Goal: Use online tool/utility

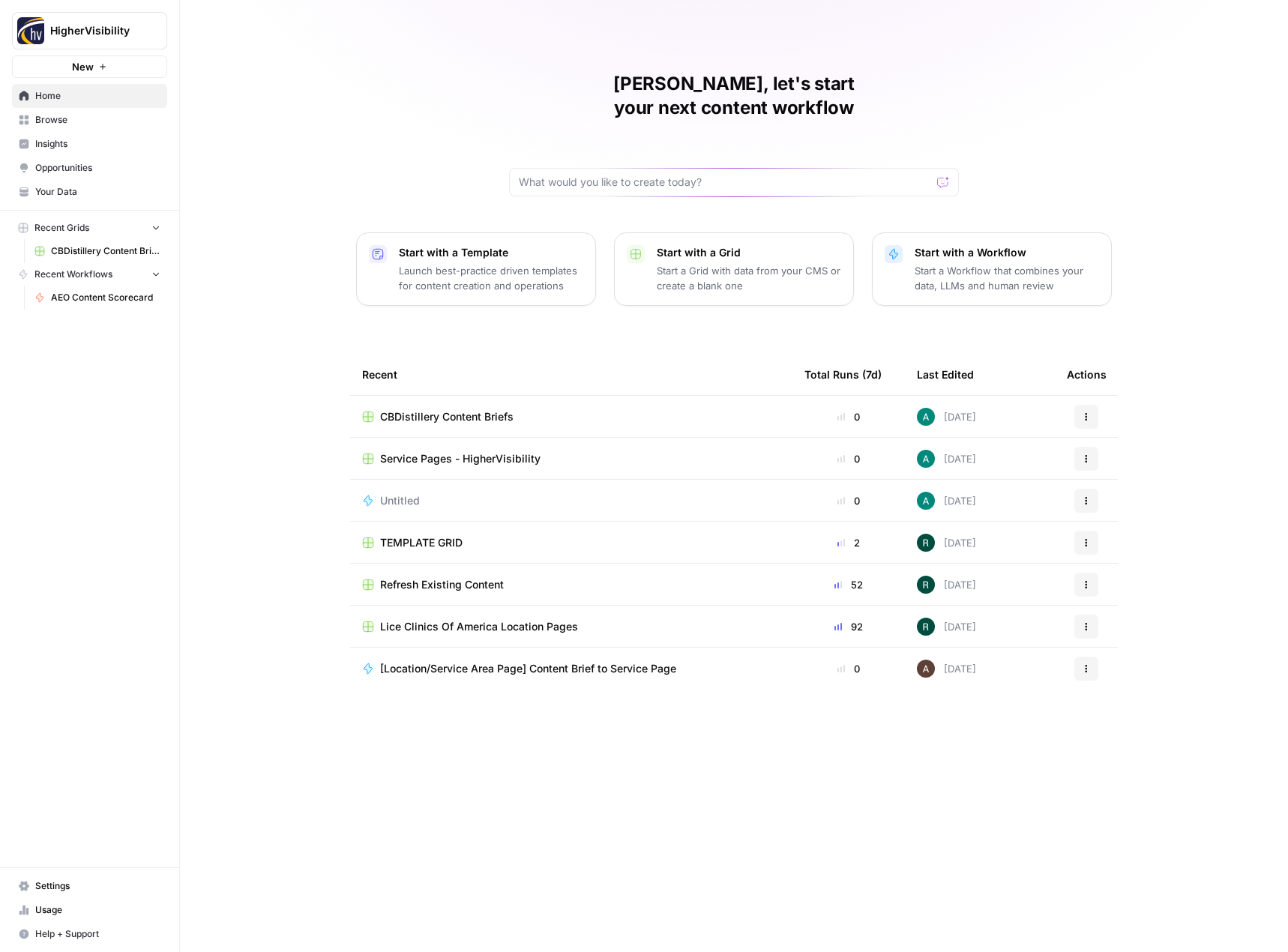
click at [85, 249] on span "CBDistillery Content Briefs" at bounding box center [106, 250] width 110 height 14
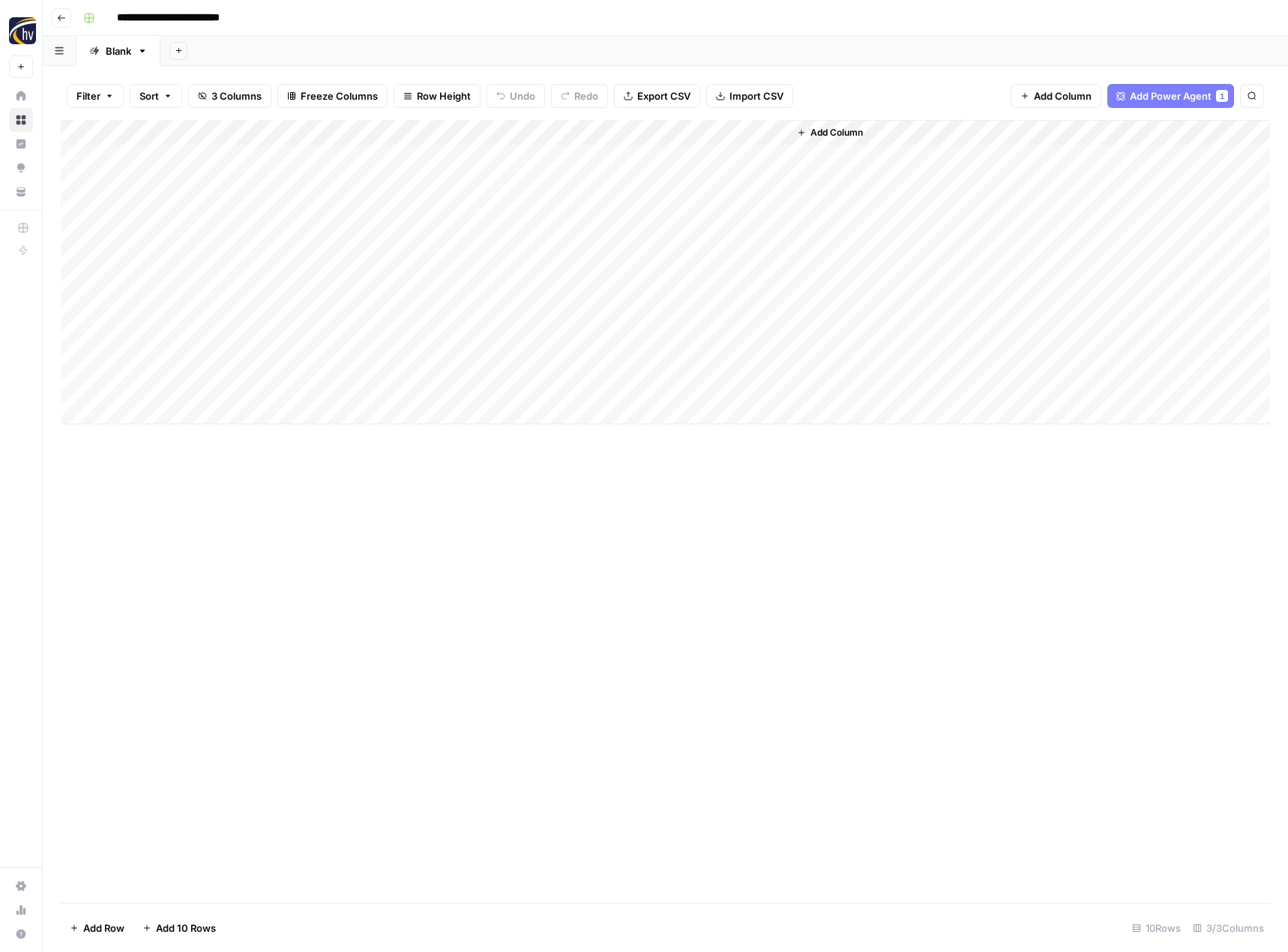
click at [180, 410] on div "Add Column" at bounding box center [665, 272] width 1209 height 304
drag, startPoint x: 232, startPoint y: 413, endPoint x: 423, endPoint y: 420, distance: 191.1
click at [423, 420] on body "**********" at bounding box center [644, 476] width 1288 height 952
type textarea "**********"
click at [344, 476] on div "Add Column" at bounding box center [665, 511] width 1209 height 784
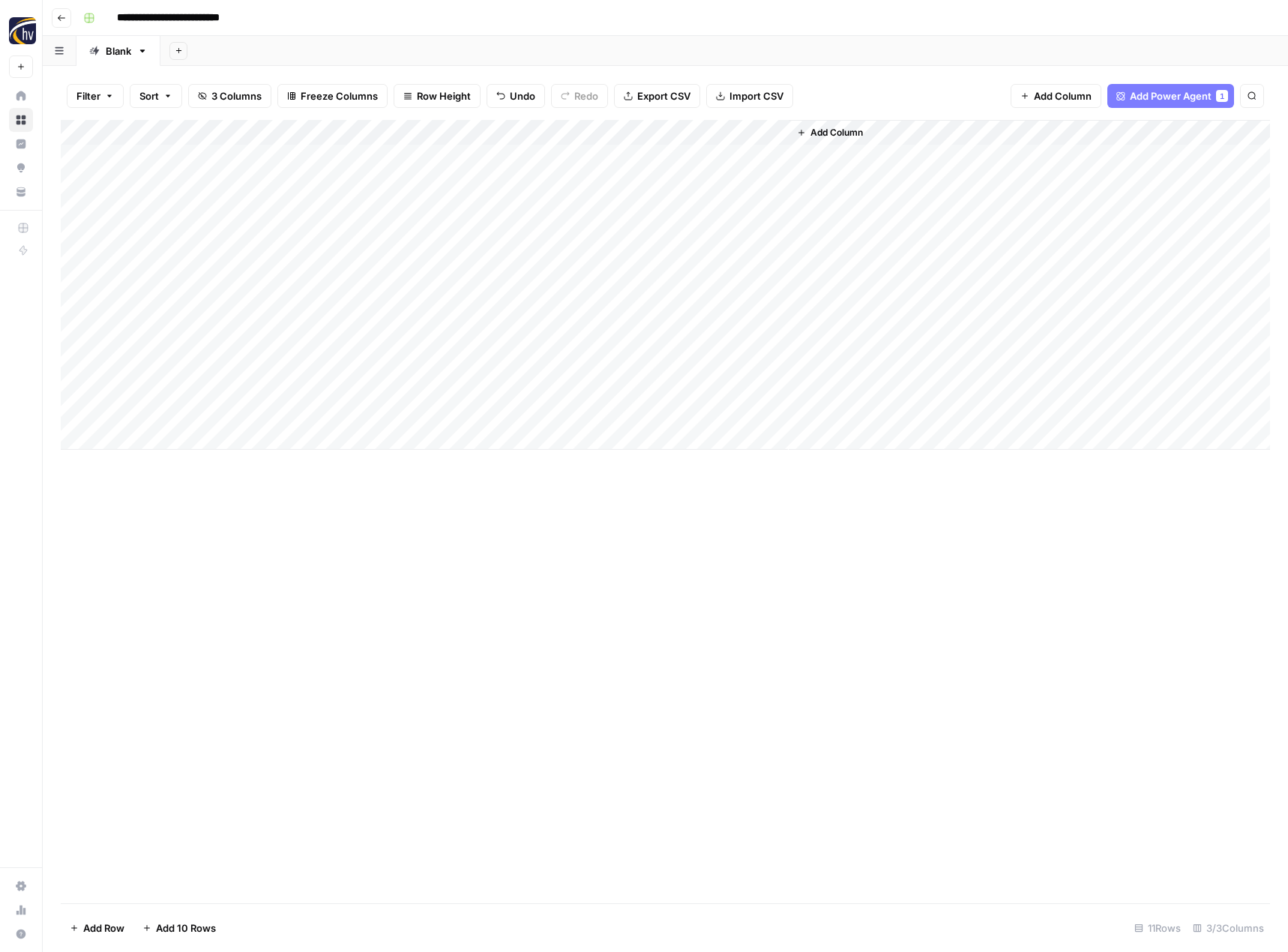
click at [470, 412] on div "Add Column" at bounding box center [665, 285] width 1209 height 330
click at [238, 427] on div "Add Column" at bounding box center [665, 285] width 1209 height 330
type textarea "**********"
click at [469, 442] on div "Add Column" at bounding box center [665, 297] width 1209 height 355
click at [263, 453] on div "Add Column" at bounding box center [665, 297] width 1209 height 355
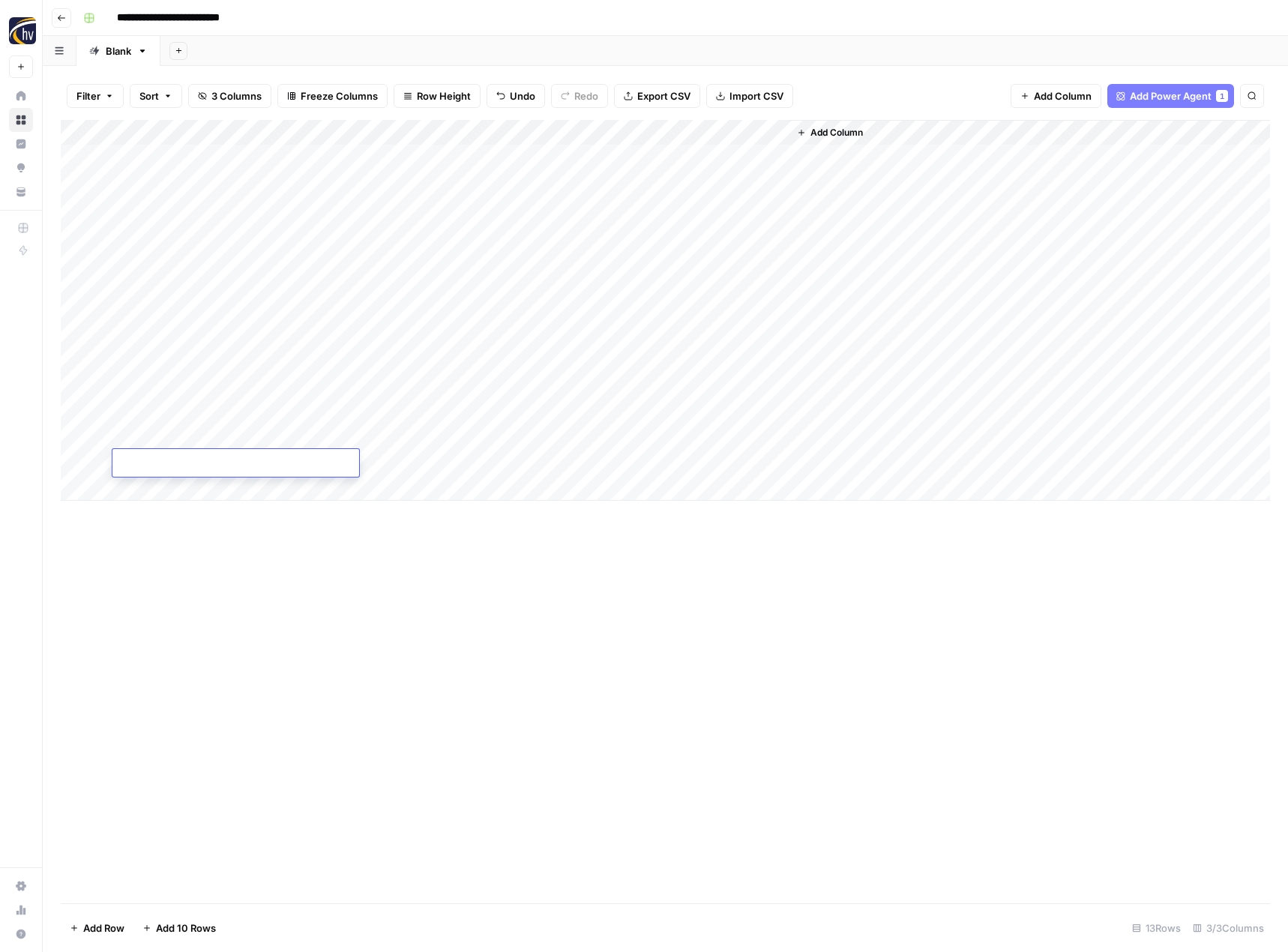
type textarea "**********"
click at [467, 462] on div "Add Column" at bounding box center [665, 310] width 1209 height 381
click at [518, 642] on div "Add Column" at bounding box center [665, 511] width 1209 height 784
click at [460, 415] on div "Add Column" at bounding box center [665, 310] width 1209 height 381
click at [565, 409] on div "Add Column" at bounding box center [665, 310] width 1209 height 381
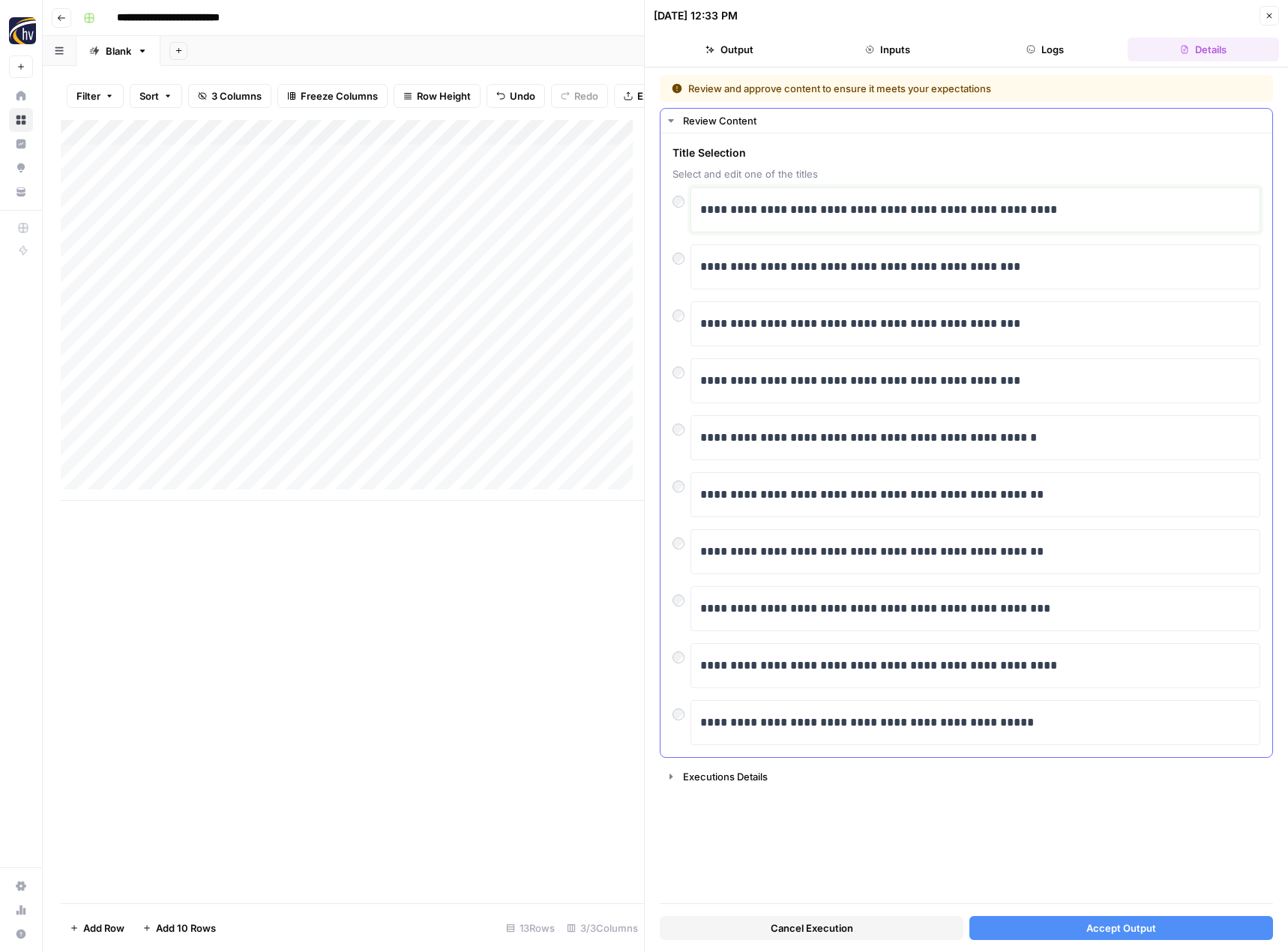
click at [819, 212] on p "**********" at bounding box center [975, 209] width 550 height 19
click at [1112, 921] on span "Accept Output" at bounding box center [1121, 928] width 70 height 15
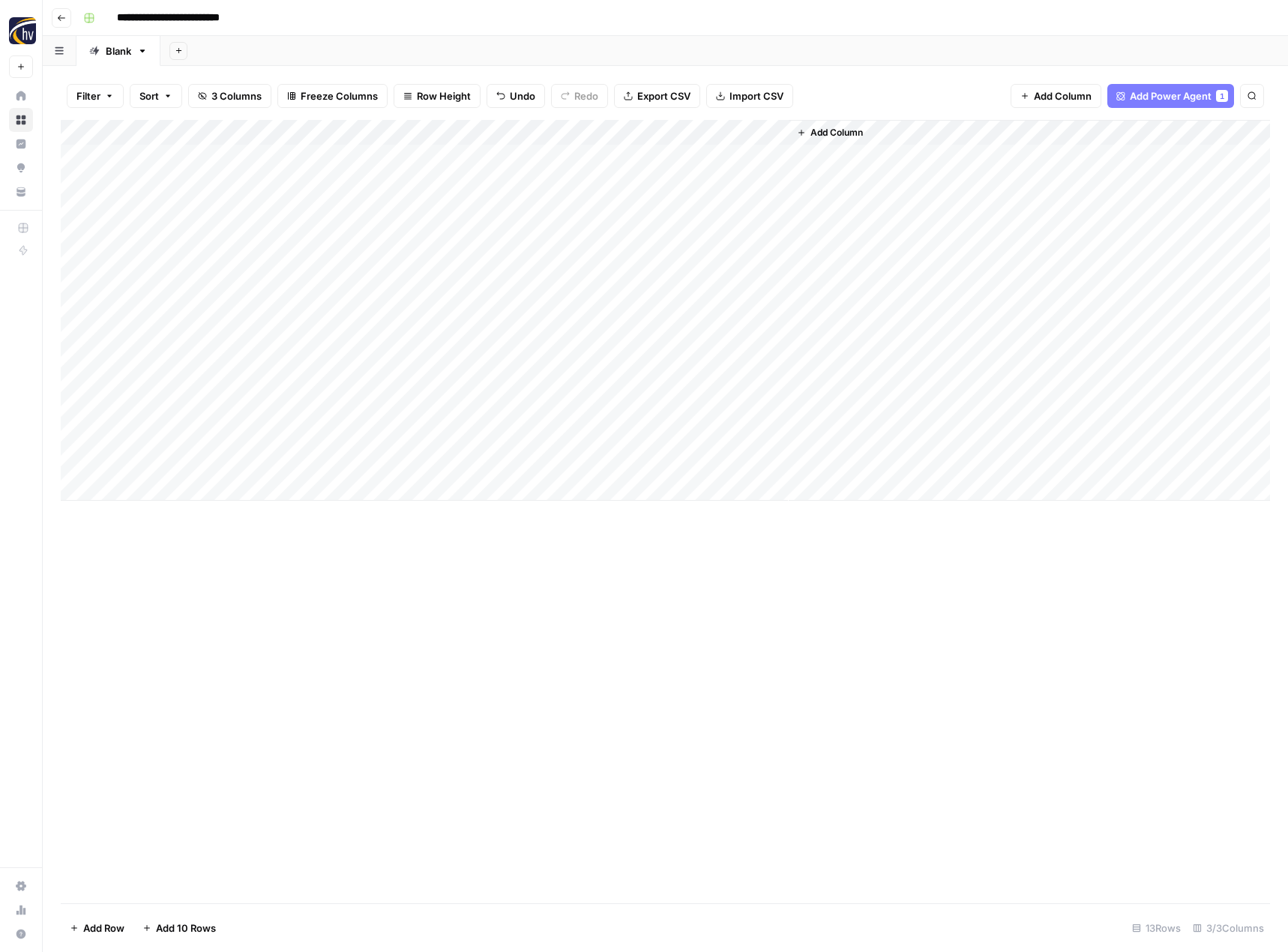
click at [476, 433] on div "Add Column" at bounding box center [665, 310] width 1209 height 381
click at [568, 437] on div "Add Column" at bounding box center [665, 310] width 1209 height 381
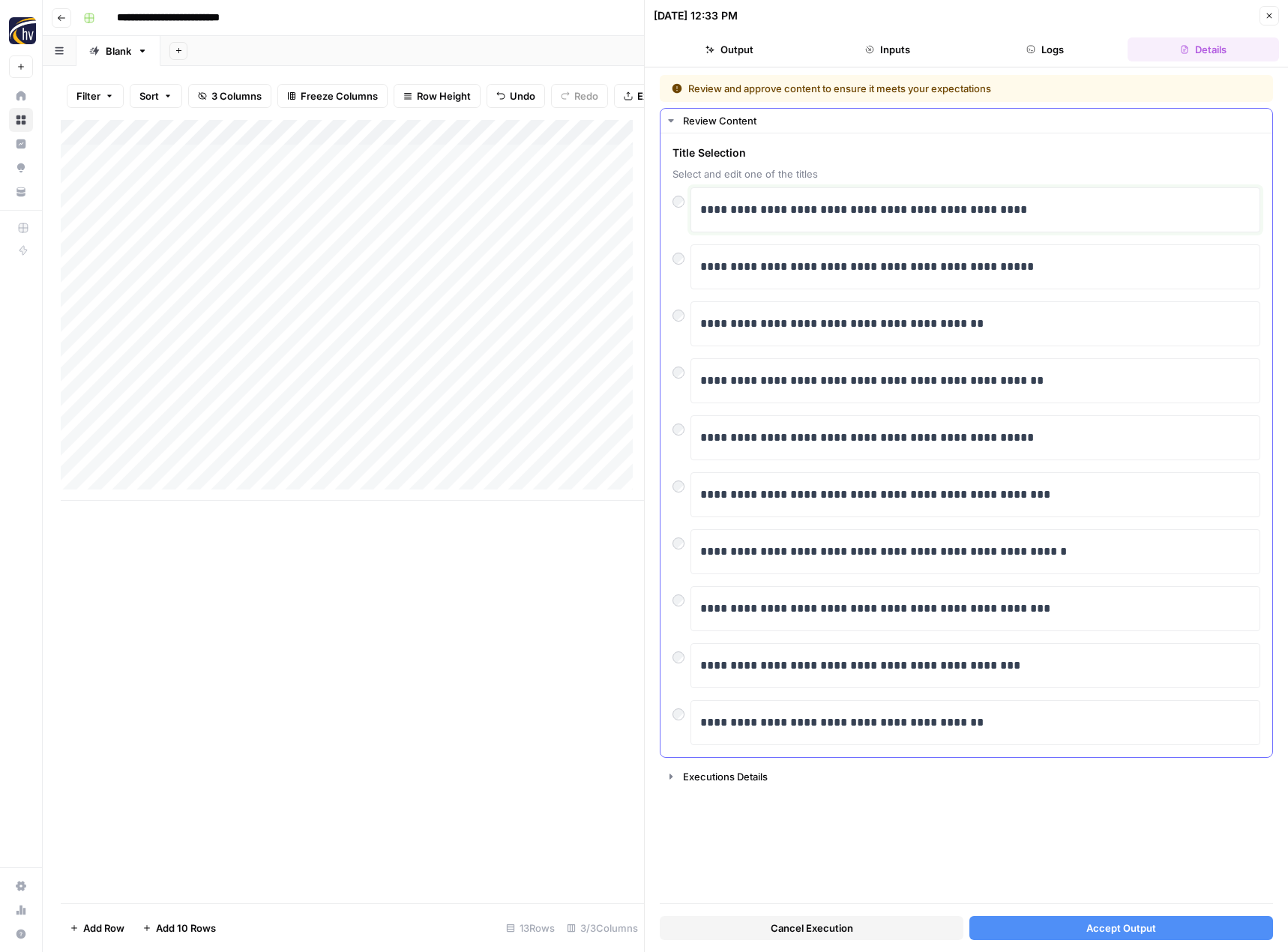
click at [857, 215] on p "**********" at bounding box center [975, 209] width 550 height 19
click at [1095, 921] on span "Accept Output" at bounding box center [1121, 928] width 70 height 15
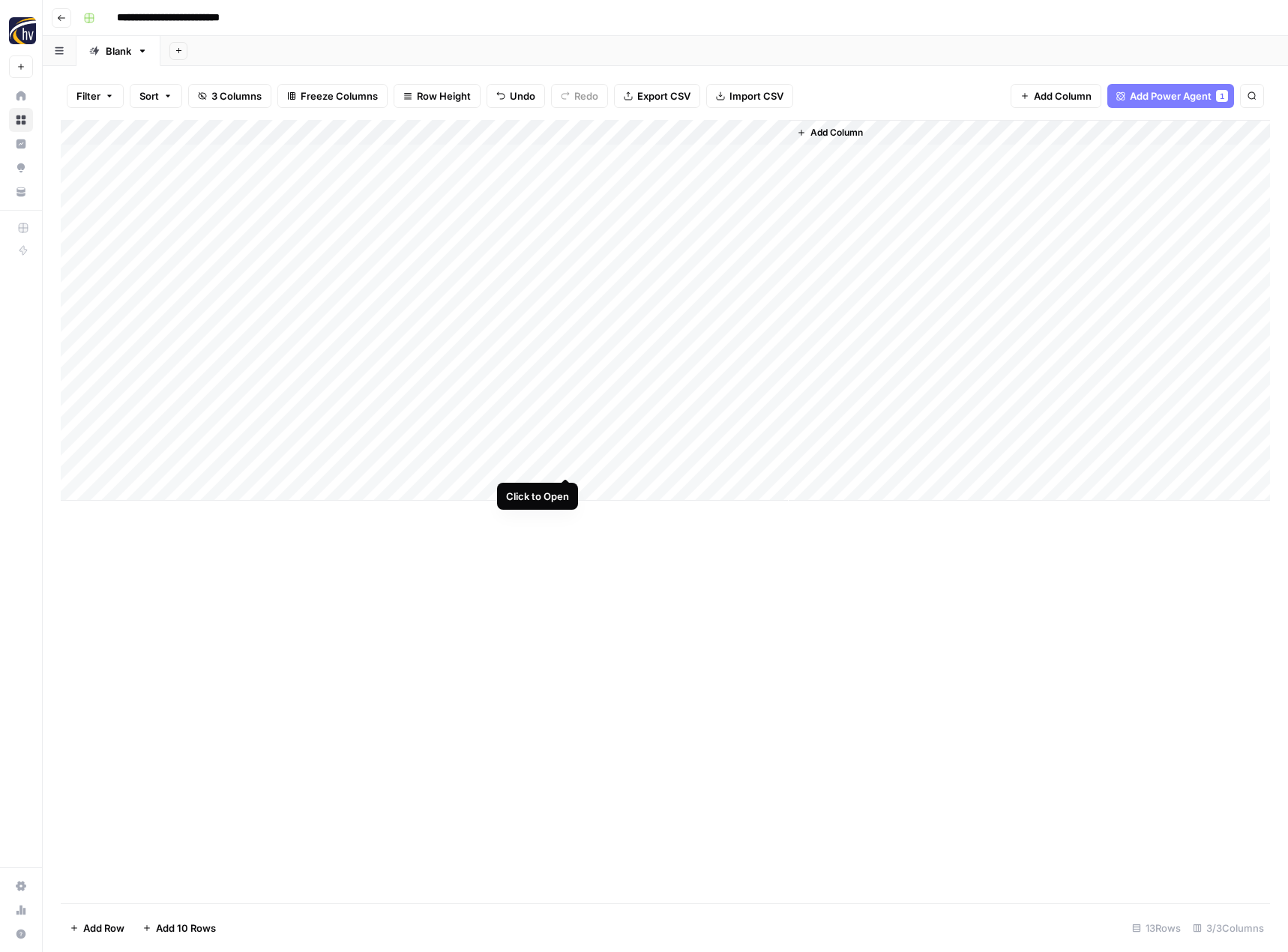
click at [563, 461] on div "Add Column" at bounding box center [665, 310] width 1209 height 381
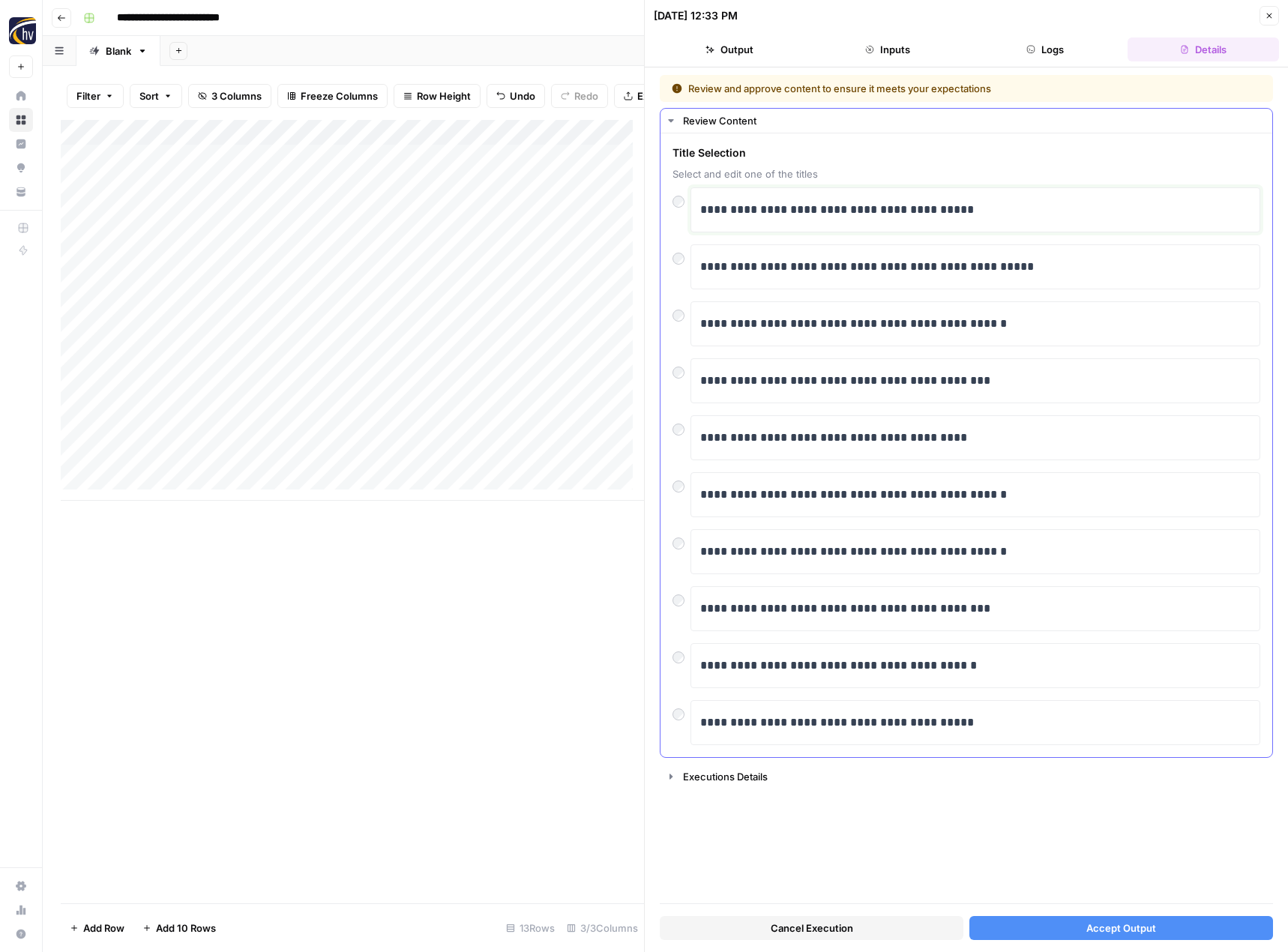
click at [843, 210] on p "**********" at bounding box center [975, 209] width 550 height 19
click at [1060, 916] on button "Accept Output" at bounding box center [1120, 928] width 304 height 24
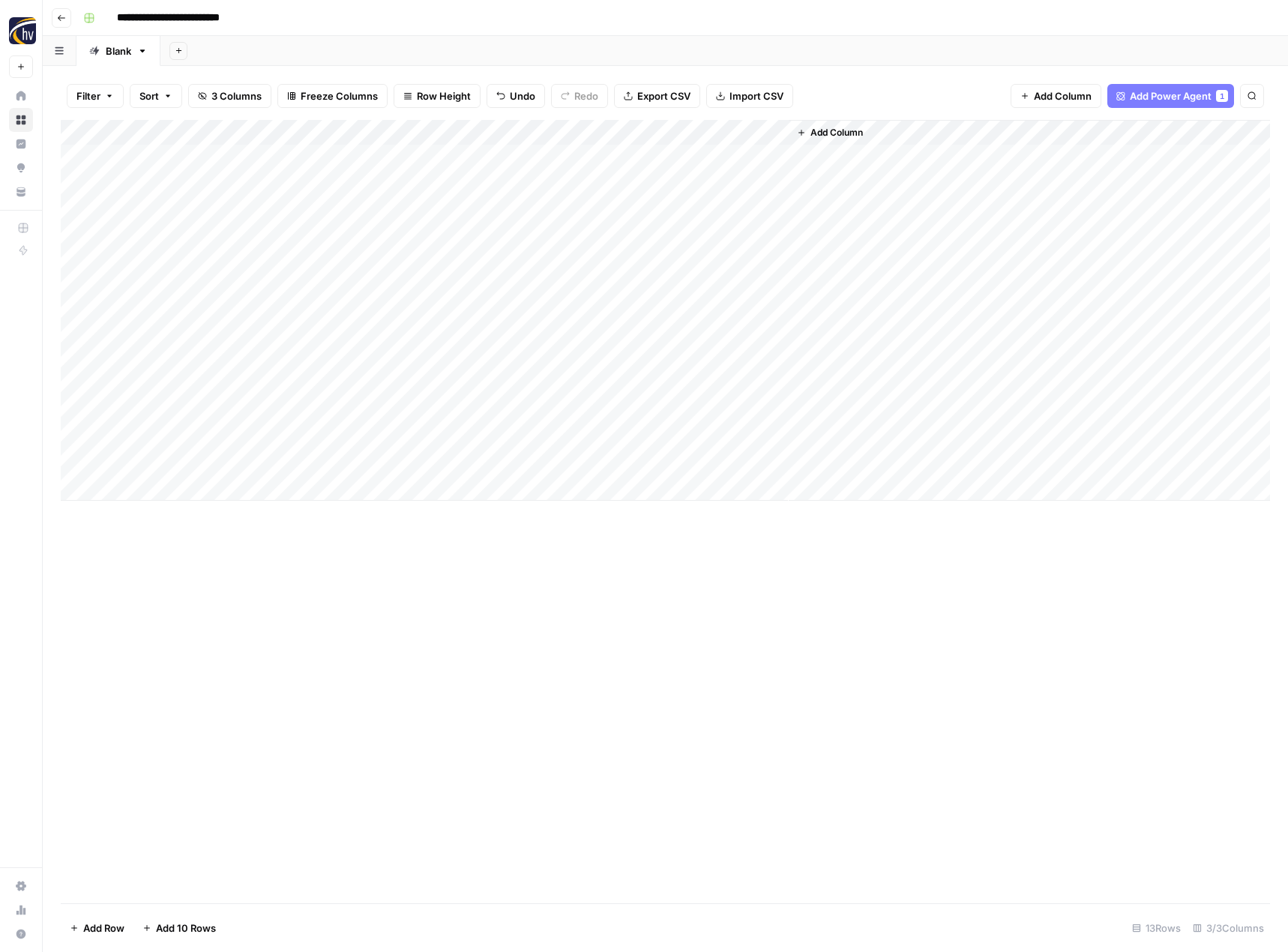
click at [681, 602] on div "Add Column" at bounding box center [665, 511] width 1209 height 784
click at [495, 415] on div "Add Column" at bounding box center [665, 310] width 1209 height 381
click at [740, 411] on div "Add Column" at bounding box center [665, 310] width 1209 height 381
click at [768, 414] on div "Add Column" at bounding box center [665, 310] width 1209 height 381
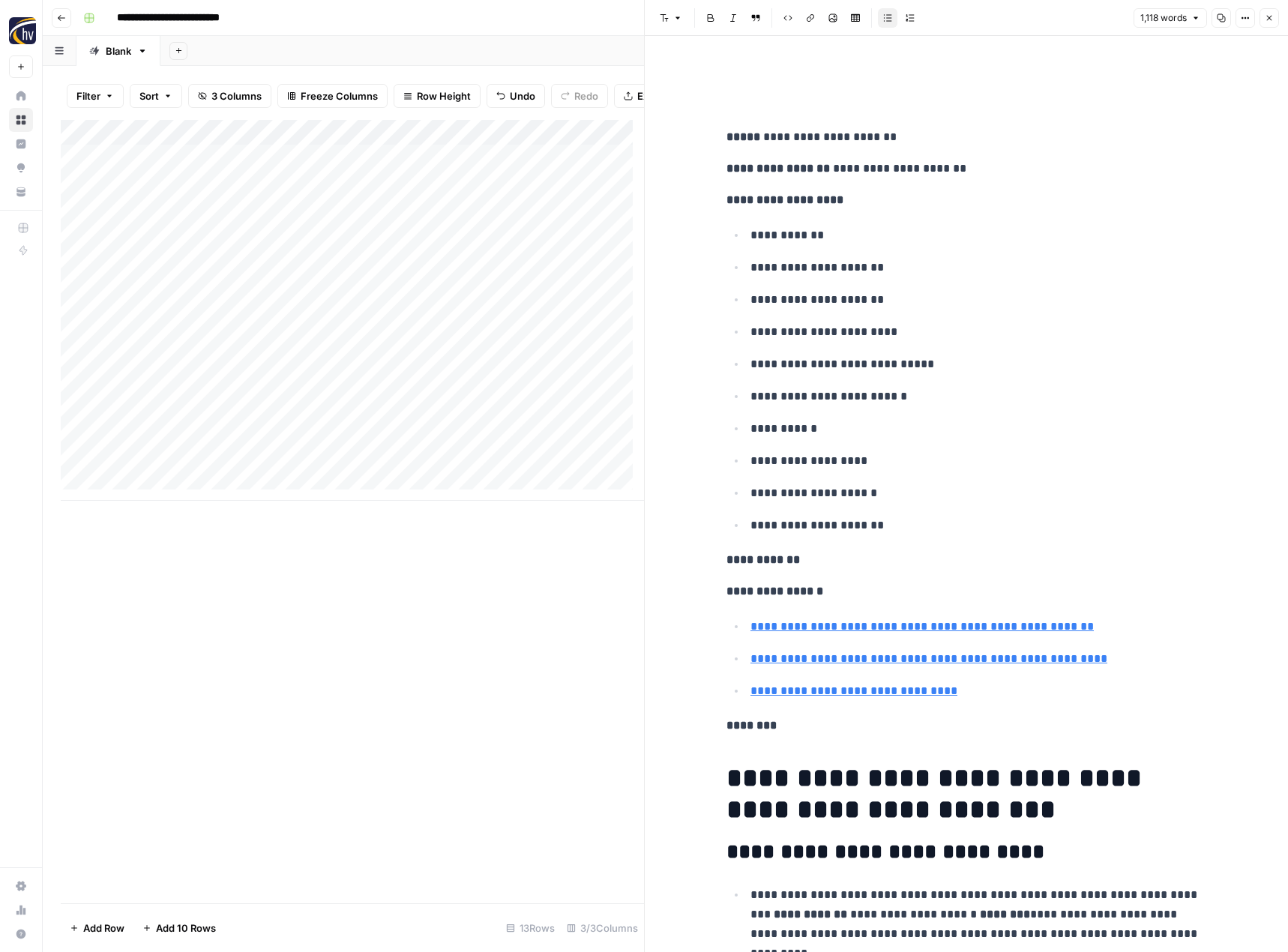
click at [1223, 20] on icon "button" at bounding box center [1221, 18] width 9 height 9
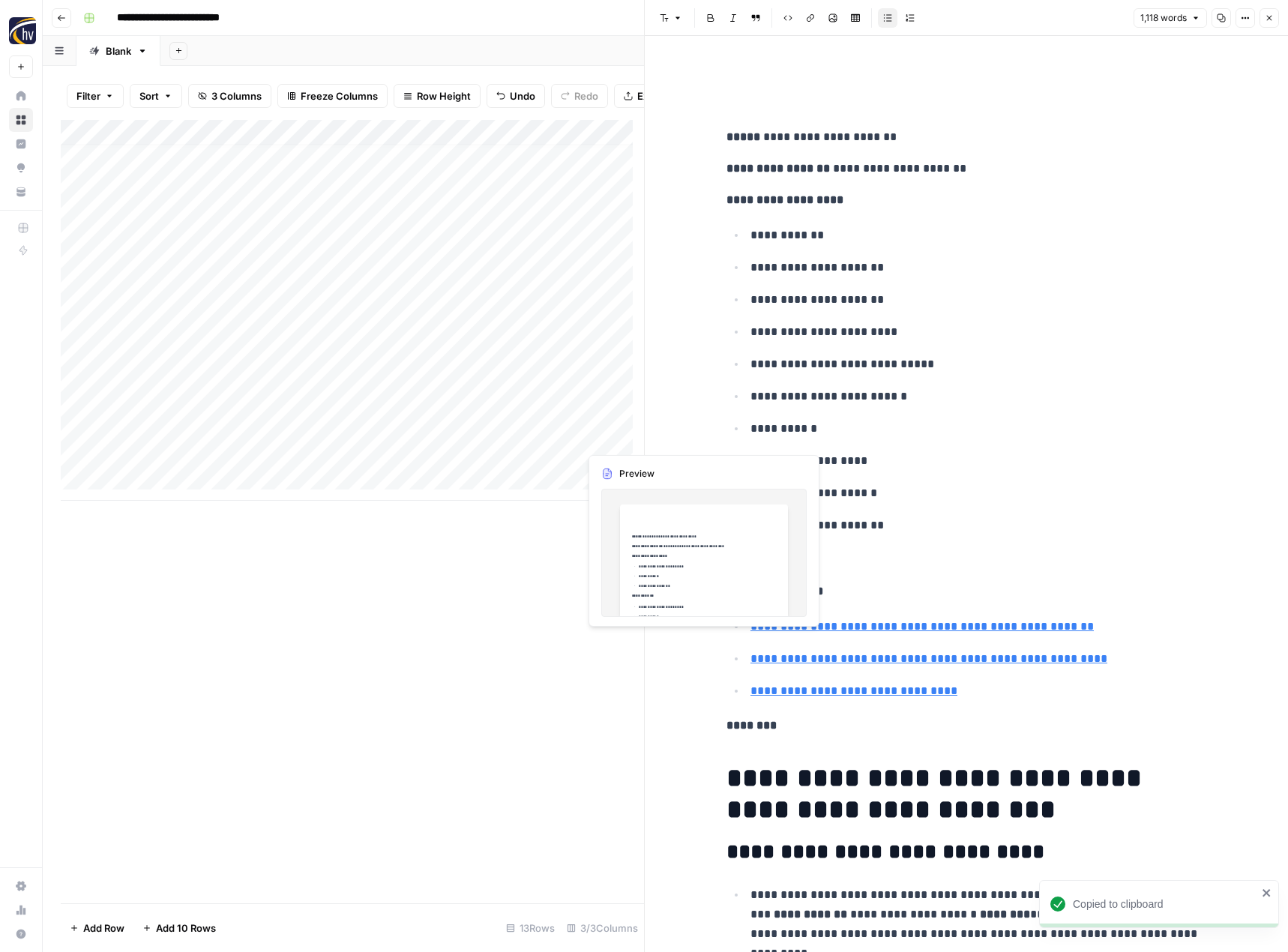
click at [618, 435] on div "Add Column" at bounding box center [352, 310] width 583 height 381
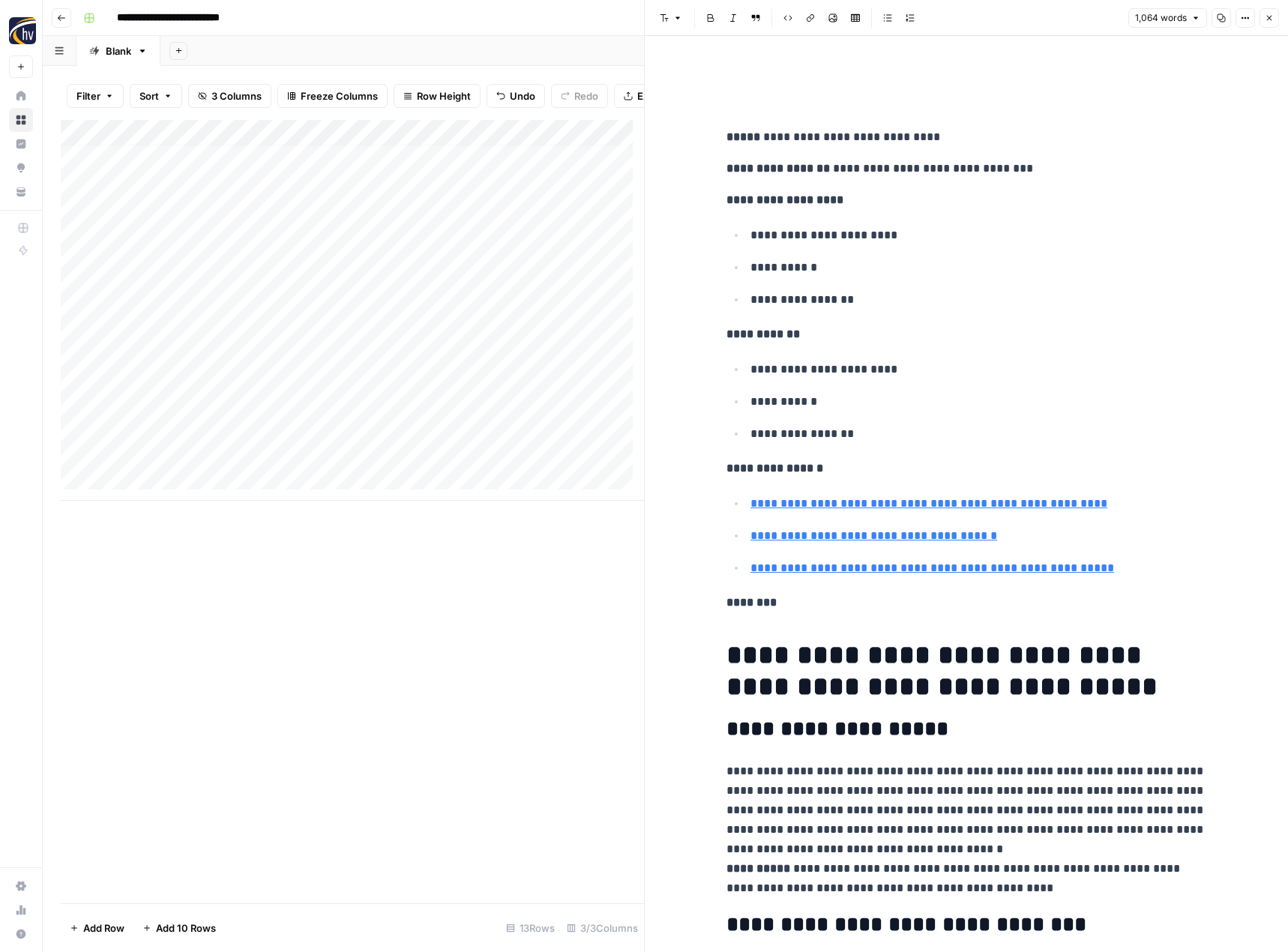
click at [1218, 17] on icon "button" at bounding box center [1221, 18] width 9 height 9
click at [607, 465] on div "Add Column" at bounding box center [352, 310] width 583 height 381
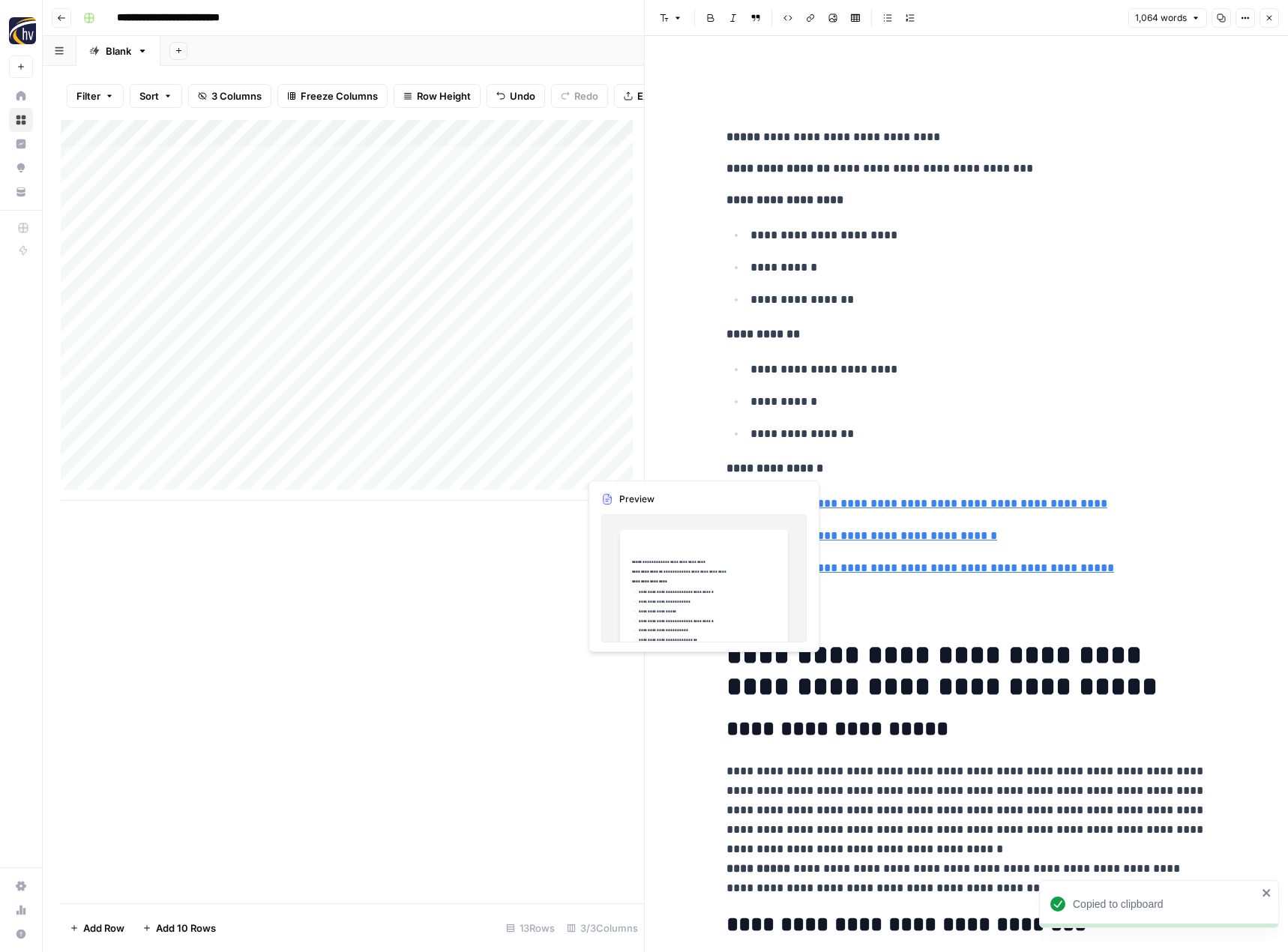
click at [607, 465] on div "Add Column" at bounding box center [352, 310] width 583 height 381
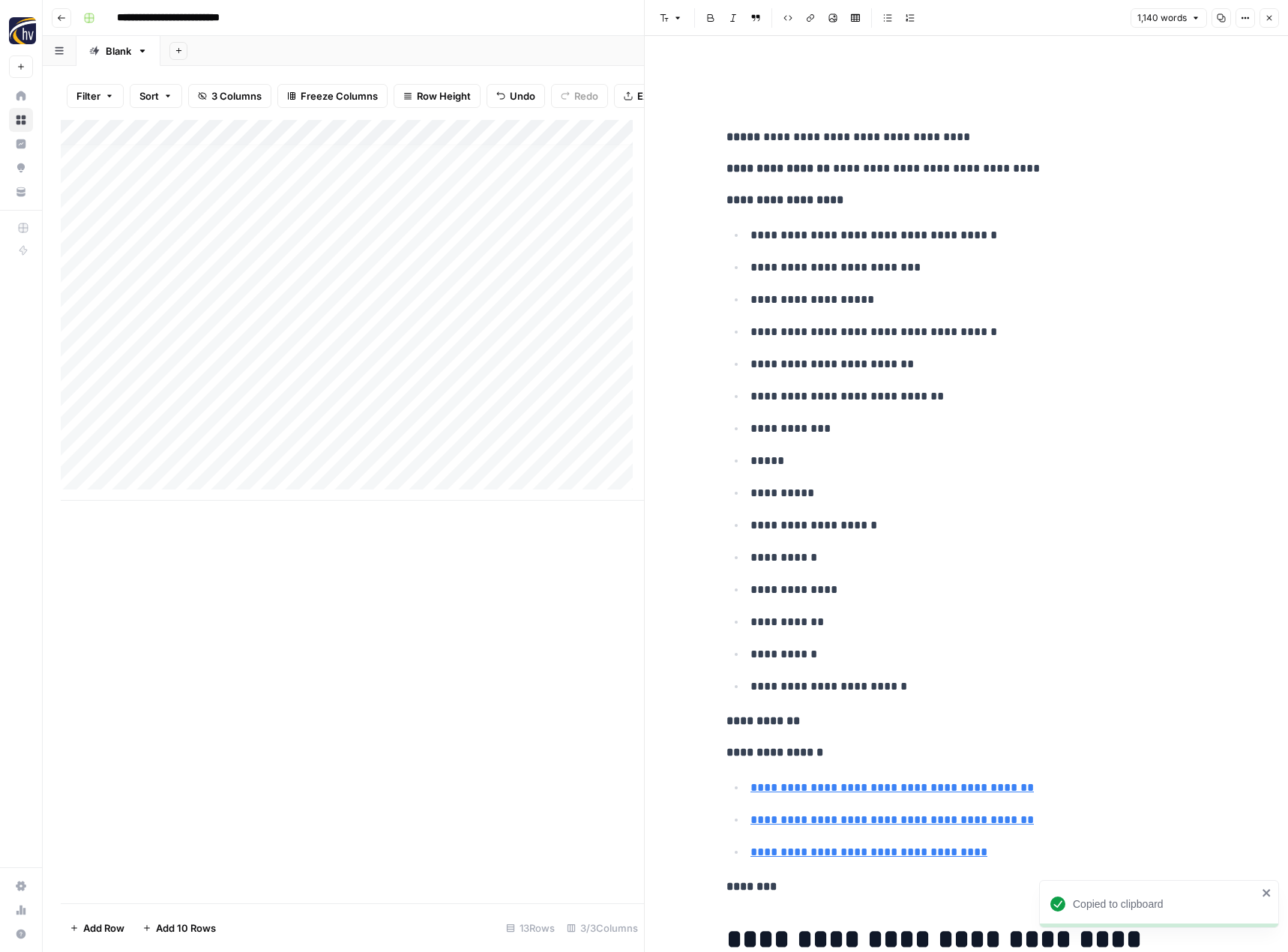
click at [1224, 19] on icon "button" at bounding box center [1221, 18] width 9 height 9
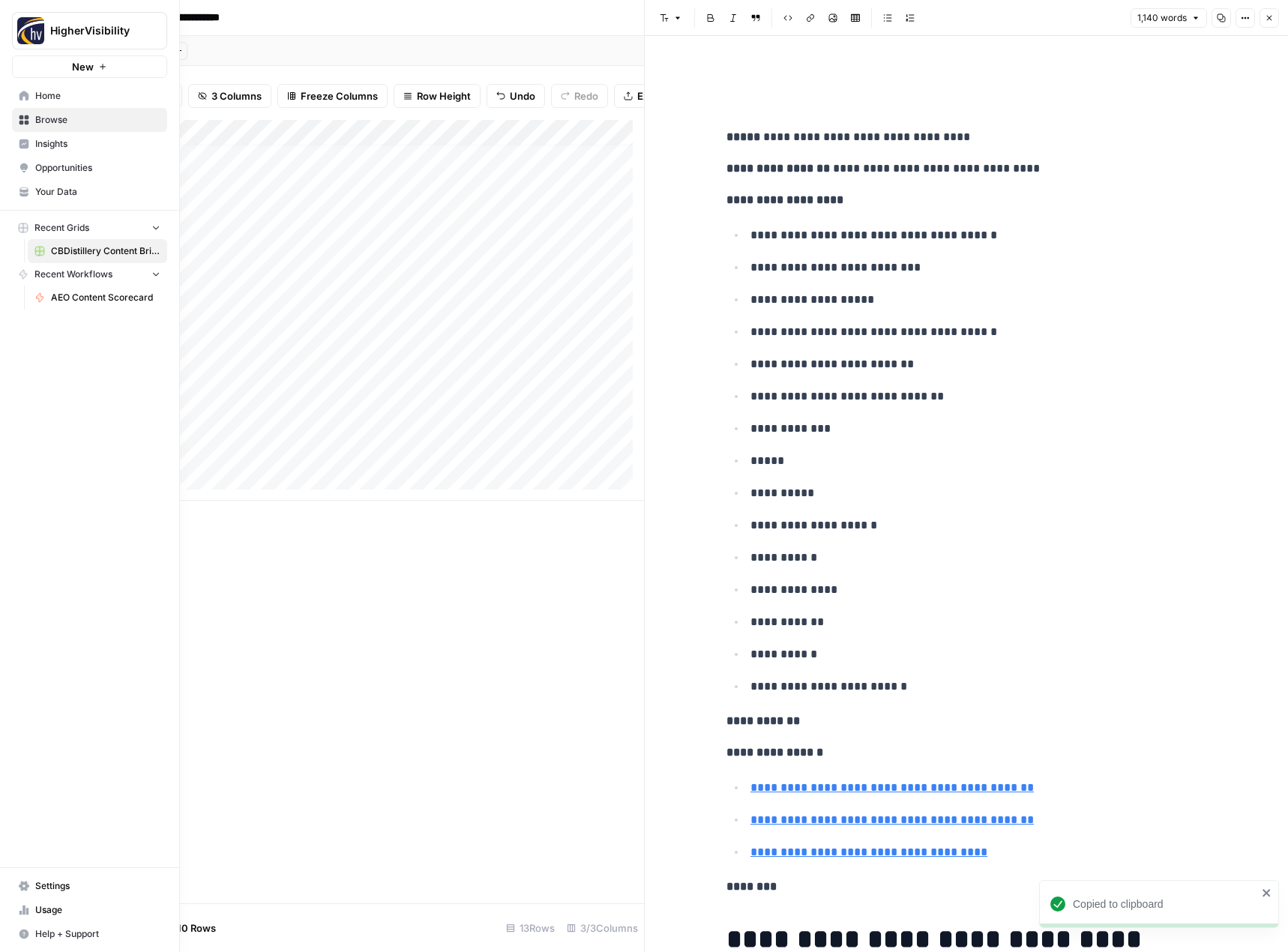
click at [58, 101] on span "Home" at bounding box center [97, 96] width 125 height 14
